Goal: Transaction & Acquisition: Book appointment/travel/reservation

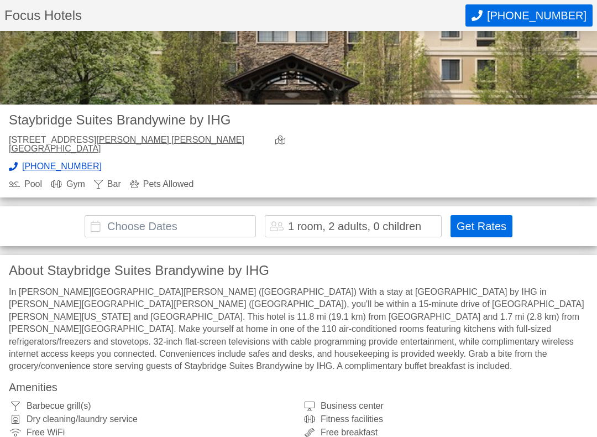
scroll to position [227, 0]
click at [103, 216] on input "text" at bounding box center [170, 226] width 171 height 22
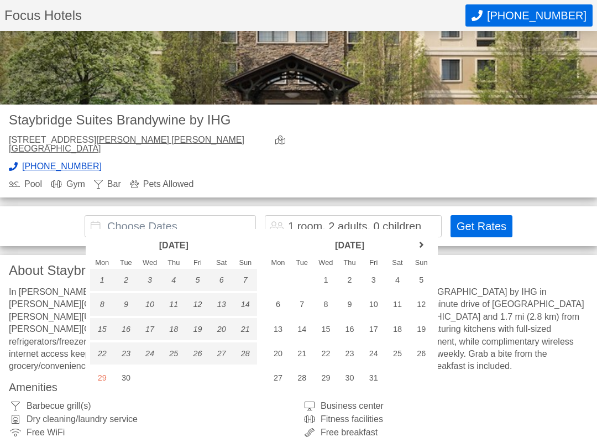
click at [426, 240] on link "next month" at bounding box center [421, 245] width 17 height 17
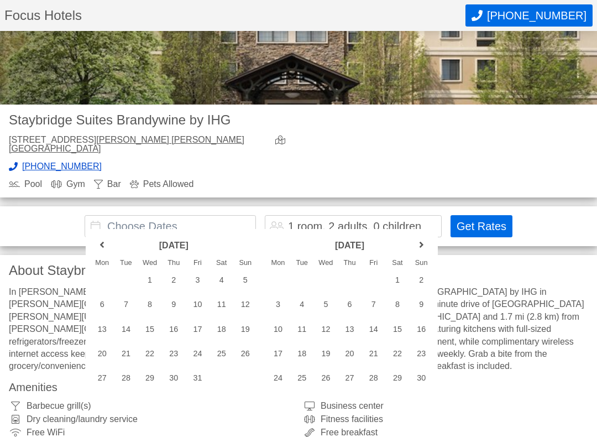
click at [417, 243] on link "next month" at bounding box center [421, 245] width 17 height 17
click at [396, 351] on div "27" at bounding box center [397, 353] width 24 height 22
click at [416, 242] on link "next month" at bounding box center [421, 245] width 17 height 17
click at [400, 373] on div "31" at bounding box center [397, 378] width 24 height 22
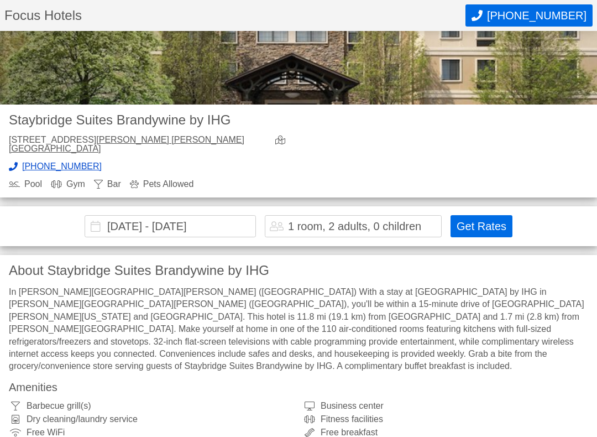
click at [487, 215] on button "Get Rates" at bounding box center [482, 226] width 62 height 22
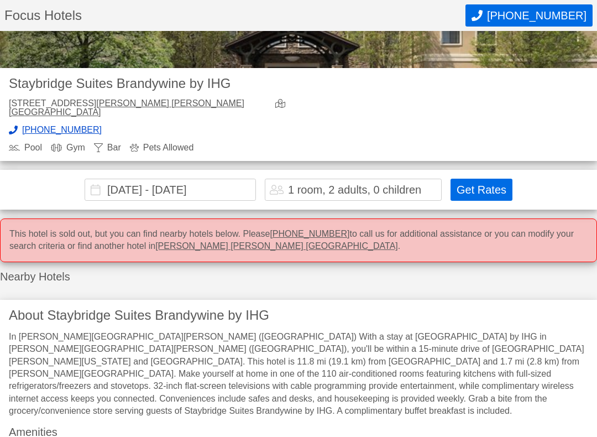
scroll to position [263, 0]
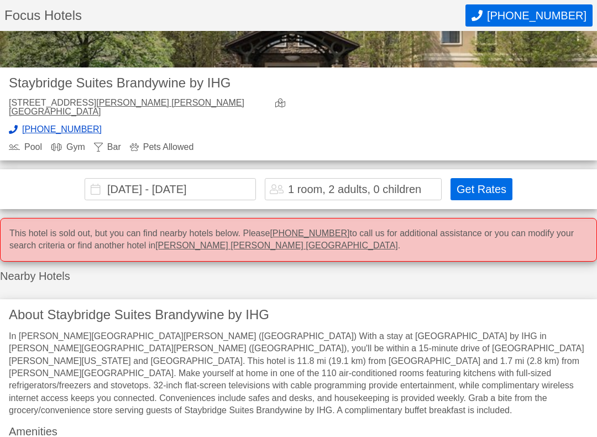
click at [155, 181] on input "[DATE] - [DATE]" at bounding box center [170, 190] width 171 height 22
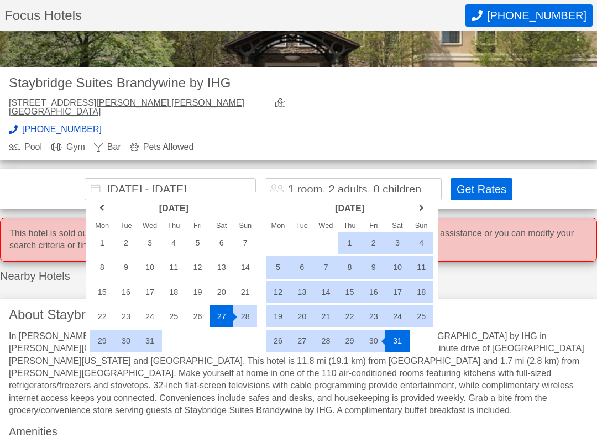
click at [370, 243] on div "2" at bounding box center [374, 243] width 24 height 22
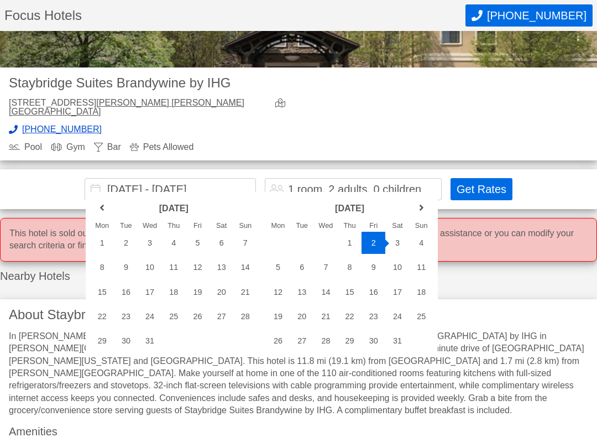
click at [402, 339] on div "31" at bounding box center [397, 341] width 24 height 22
type input "[DATE] - [DATE]"
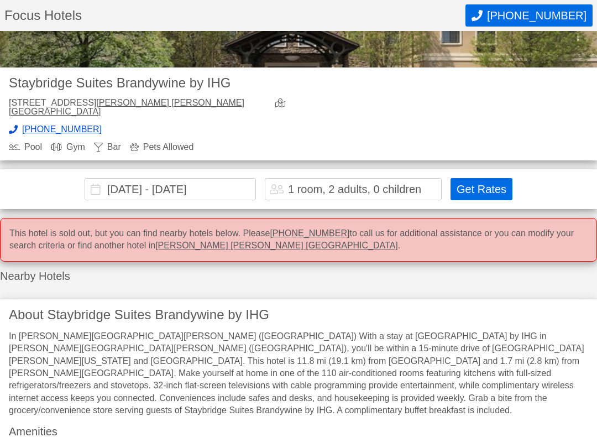
click at [482, 178] on button "Get Rates" at bounding box center [482, 189] width 62 height 22
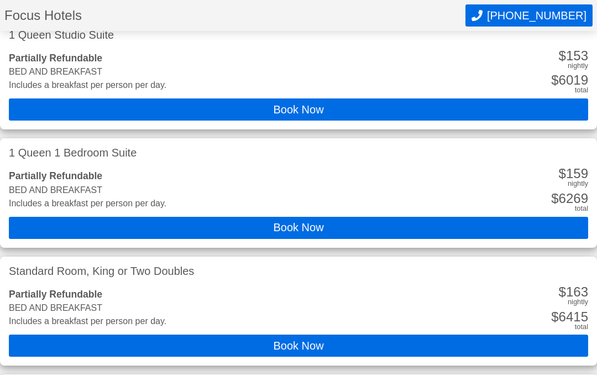
scroll to position [579, 0]
